Goal: Task Accomplishment & Management: Manage account settings

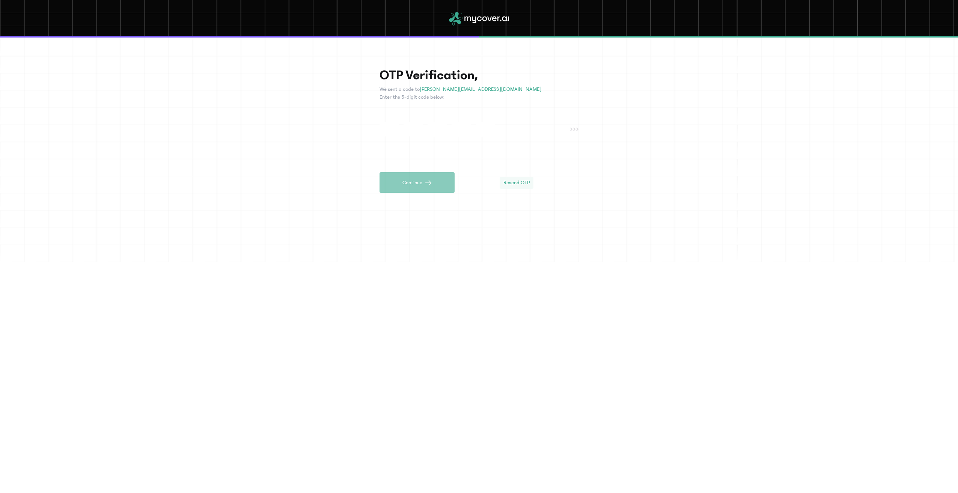
click at [523, 183] on span "Resend OTP" at bounding box center [516, 183] width 26 height 8
click at [381, 131] on input "text" at bounding box center [390, 129] width 20 height 14
type input "*"
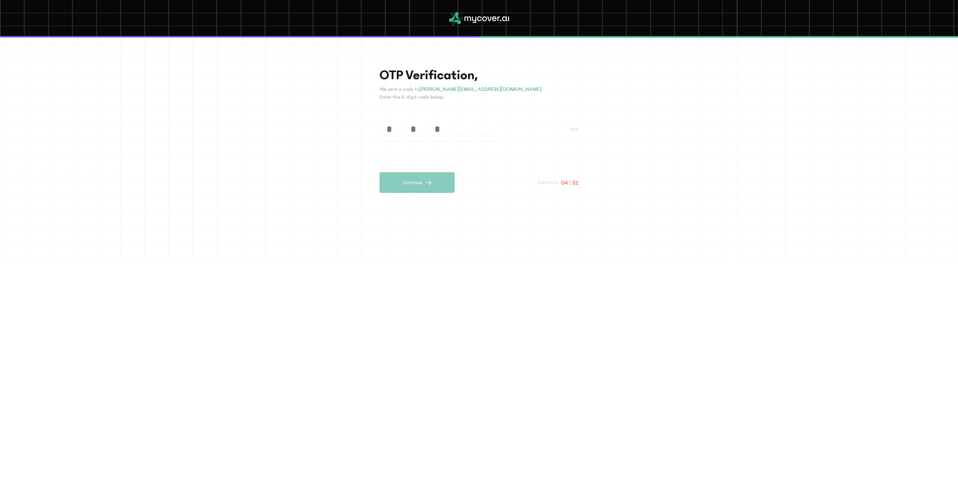
type input "*"
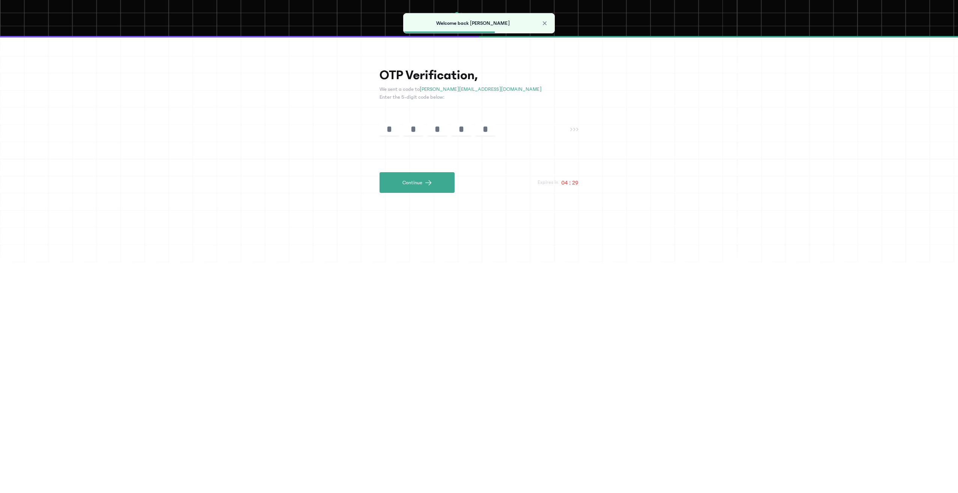
type input "*"
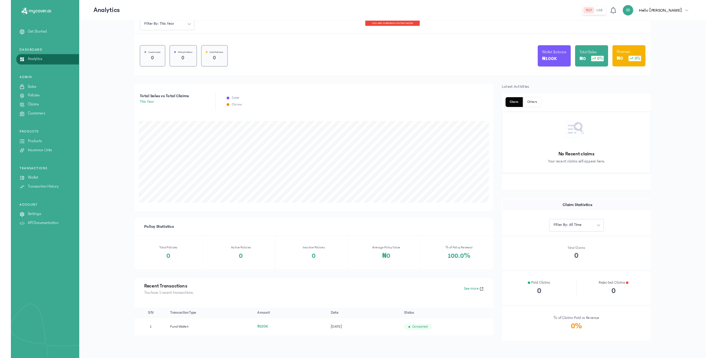
scroll to position [51, 0]
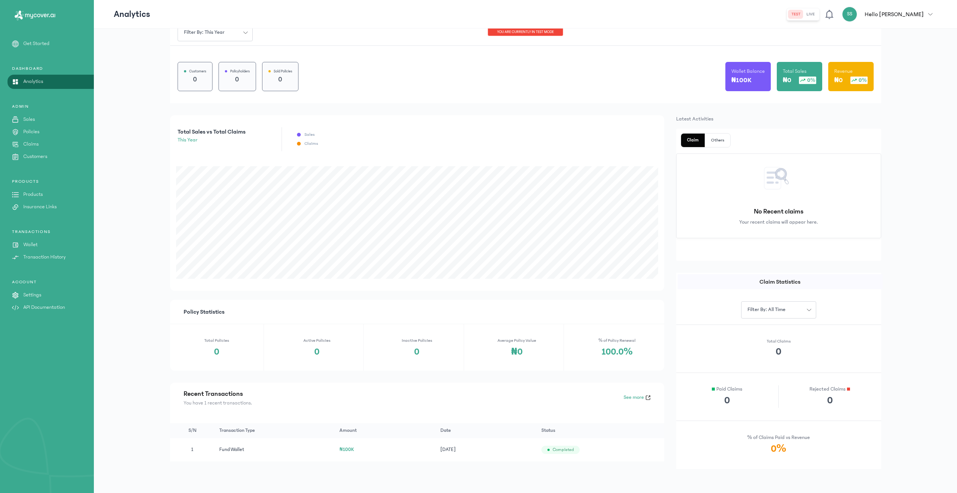
click at [916, 15] on p "Hello Saheed" at bounding box center [894, 14] width 59 height 9
click at [916, 145] on div "Analytics test live SS Hello Saheed Saheed Somoye saheed.somoye@yahoo.com admin…" at bounding box center [525, 221] width 863 height 545
